Goal: Navigation & Orientation: Find specific page/section

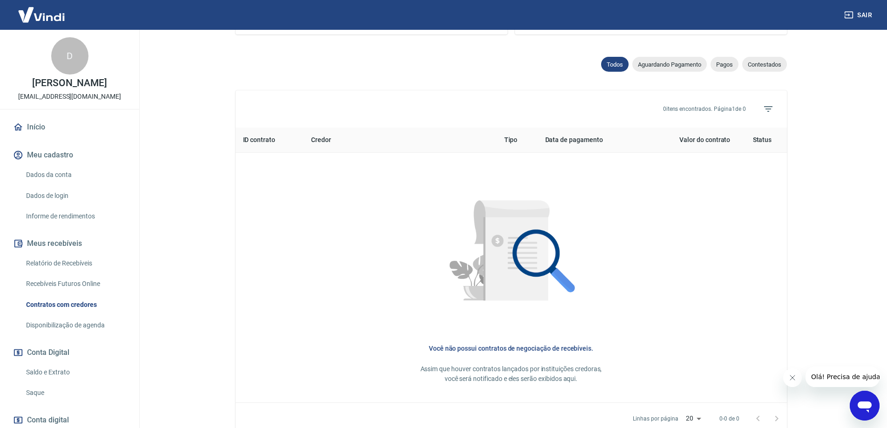
scroll to position [156, 0]
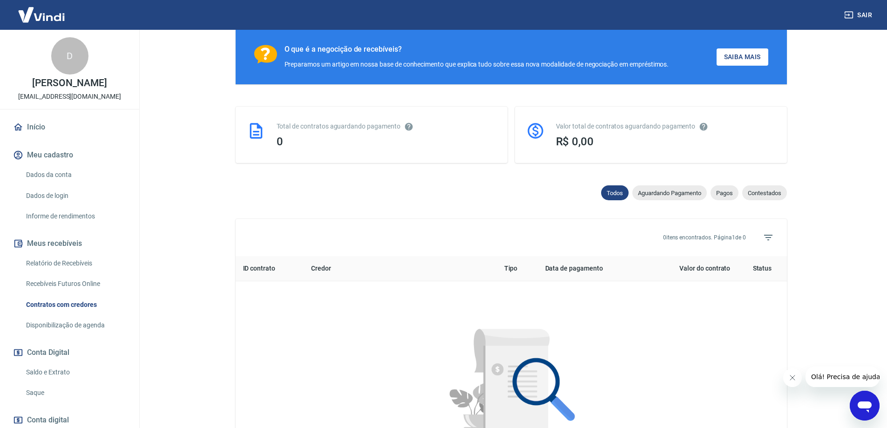
click at [40, 165] on button "Meu cadastro" at bounding box center [69, 155] width 117 height 20
click at [43, 133] on link "Início" at bounding box center [69, 127] width 117 height 20
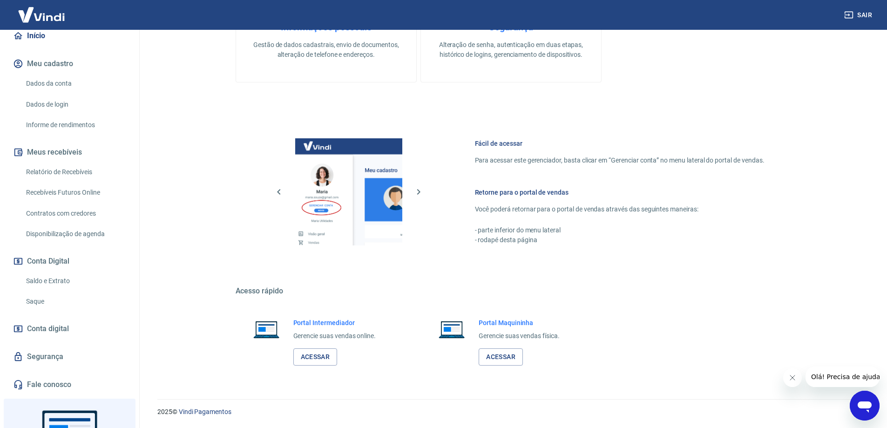
scroll to position [181, 0]
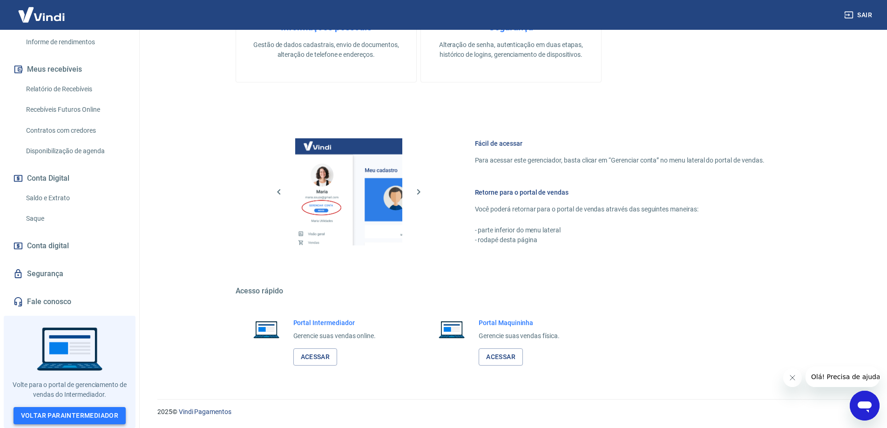
click at [58, 415] on link "Voltar para Intermediador" at bounding box center [70, 415] width 113 height 17
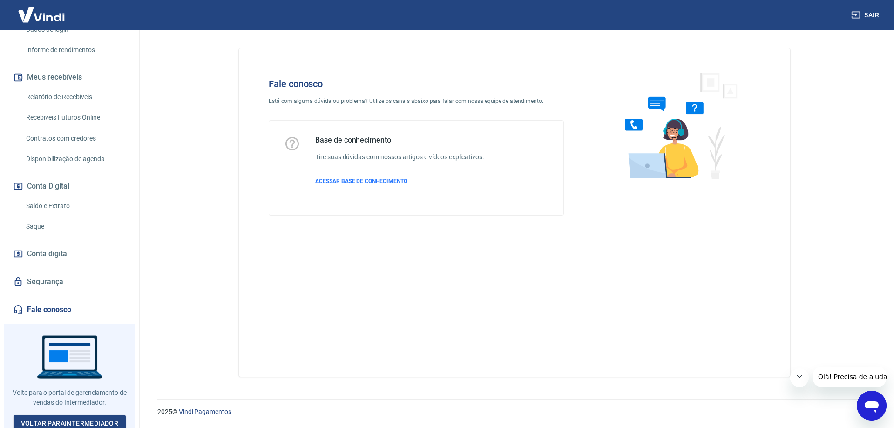
scroll to position [181, 0]
